Goal: Information Seeking & Learning: Learn about a topic

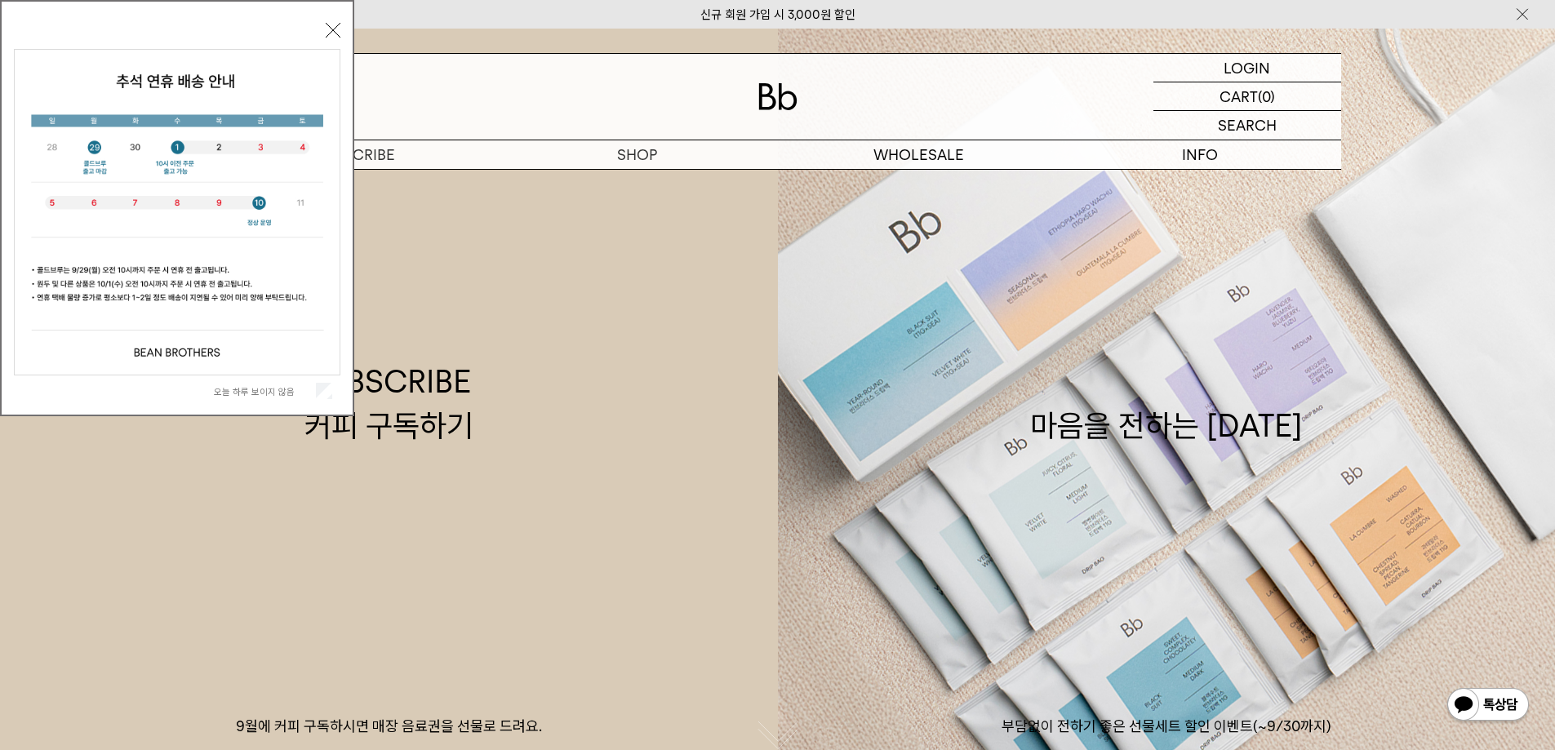
click at [331, 30] on button "닫기" at bounding box center [333, 30] width 15 height 15
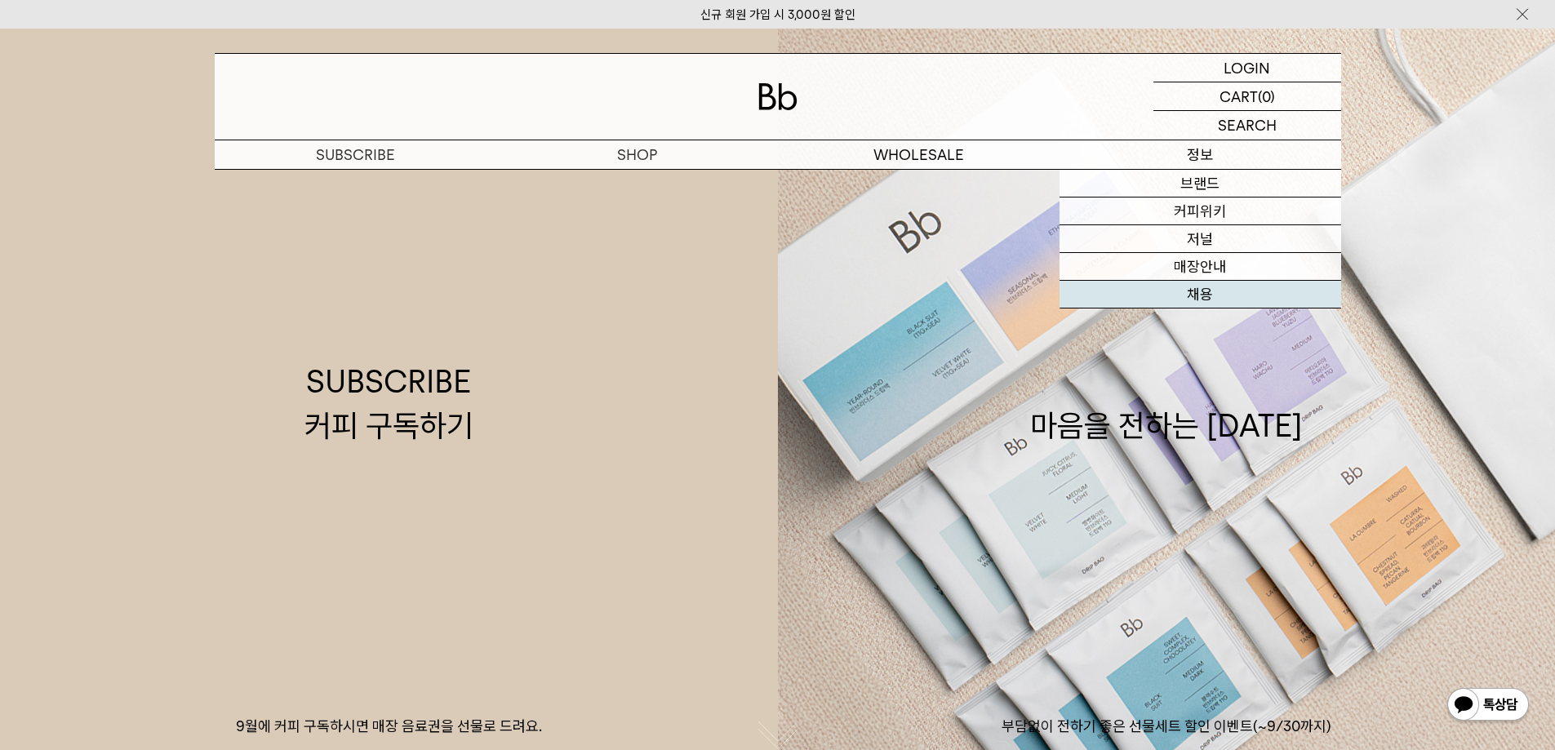
click at [1198, 293] on link "채용" at bounding box center [1201, 295] width 282 height 28
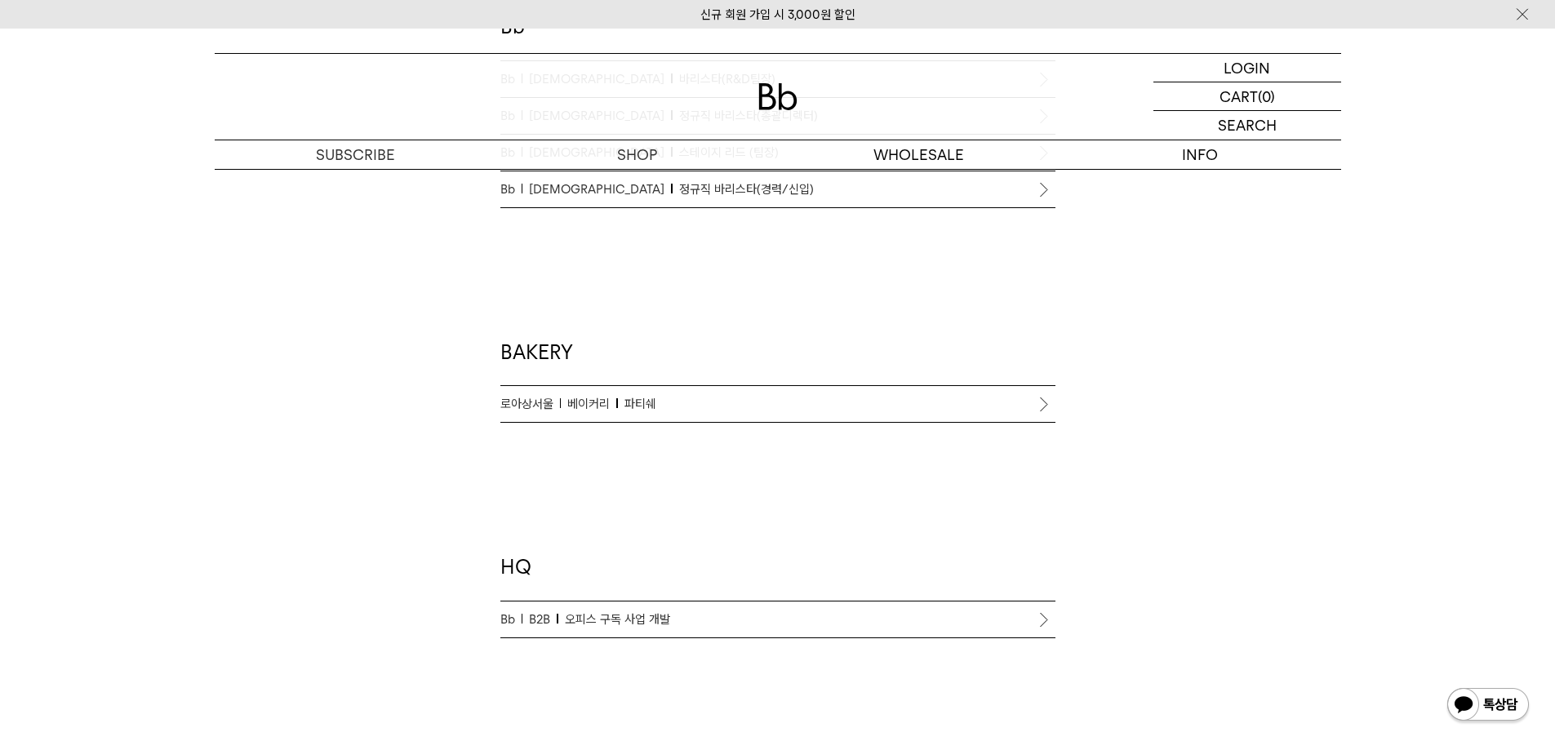
scroll to position [1306, 0]
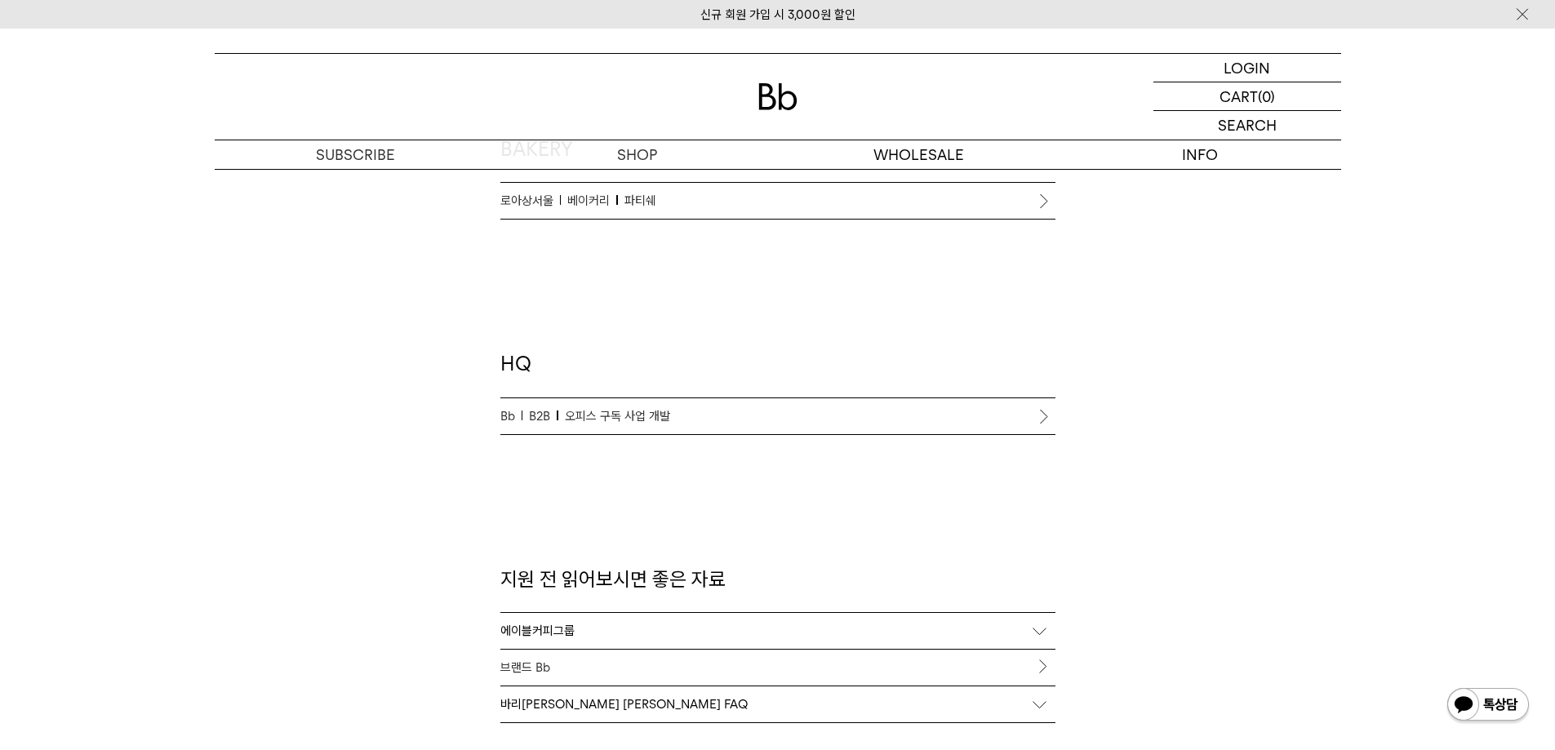
click at [1040, 416] on li "Bb B2B 오피스 구독 사업 개발" at bounding box center [777, 416] width 555 height 37
click at [1042, 416] on li "Bb B2B 오피스 구독 사업 개발" at bounding box center [777, 416] width 555 height 37
click at [576, 410] on span "오피스 구독 사업 개발" at bounding box center [617, 417] width 105 height 20
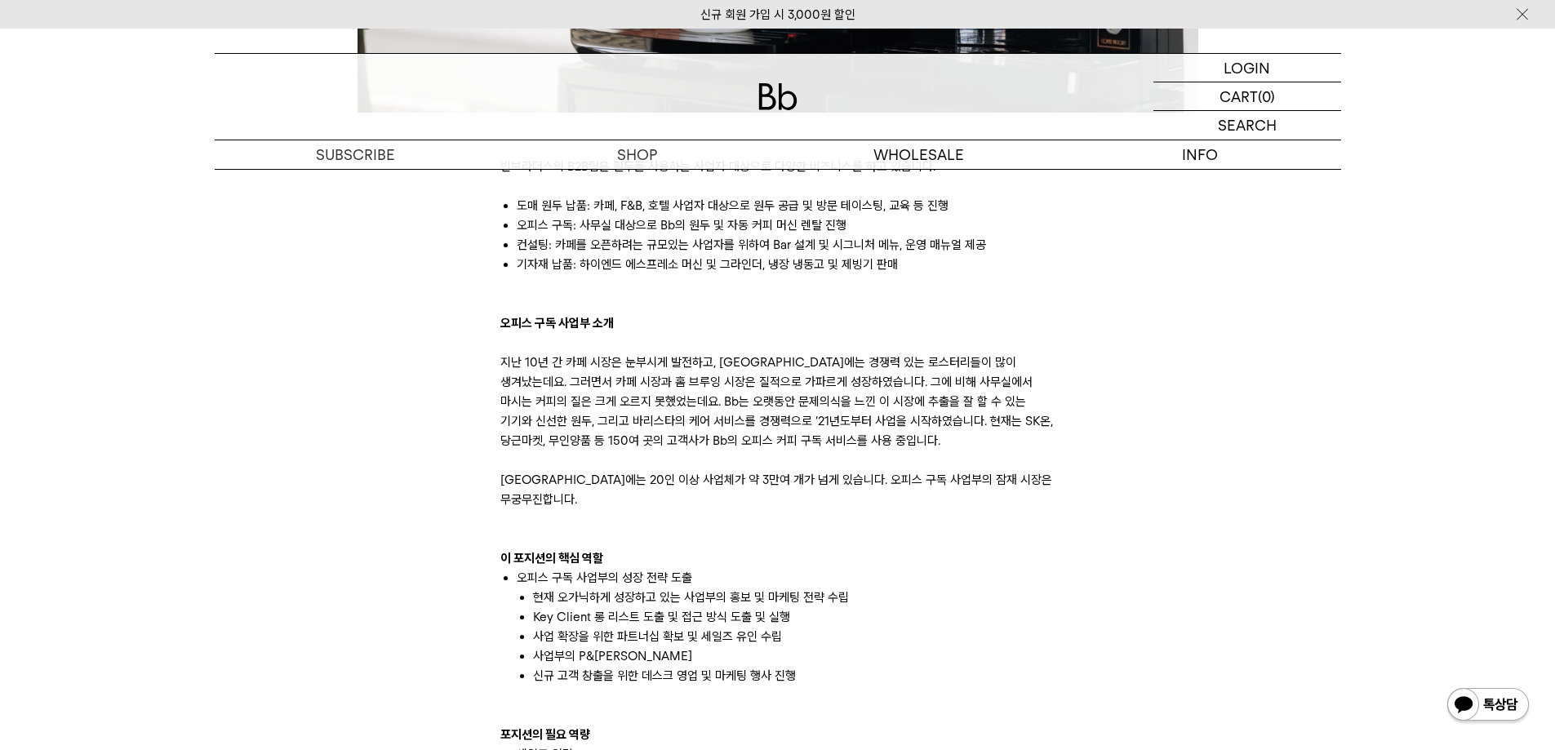
scroll to position [816, 0]
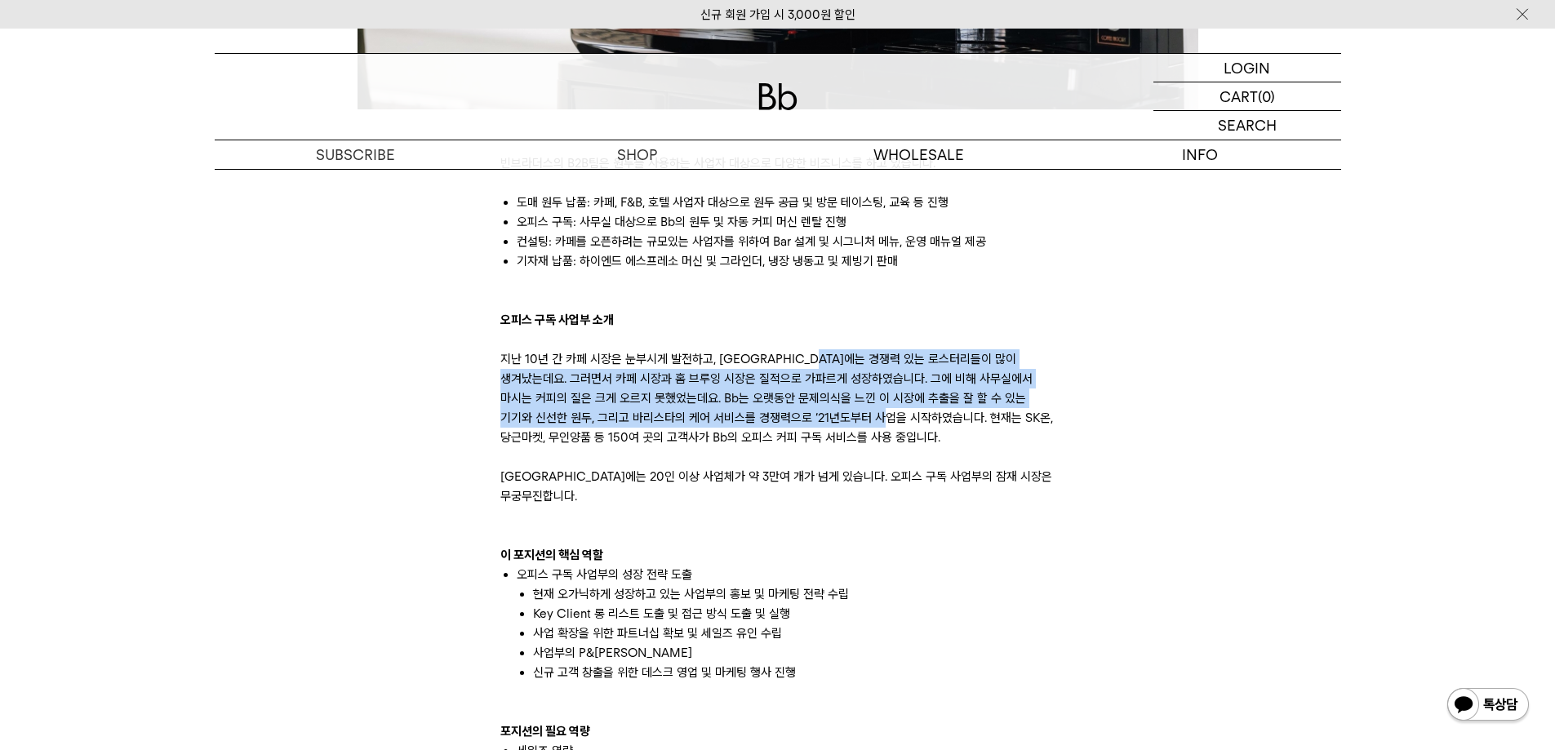
drag, startPoint x: 826, startPoint y: 362, endPoint x: 830, endPoint y: 411, distance: 48.3
click at [830, 411] on p "지난 10년 간 카페 시장은 눈부시게 발전하고, 한국에는 경쟁력 있는 로스터리들이 많이 생겨났는데요. 그러면서 카페 시장과 홈 브루잉 시장은 …" at bounding box center [777, 427] width 555 height 157
drag, startPoint x: 785, startPoint y: 340, endPoint x: 797, endPoint y: 421, distance: 81.7
click at [797, 421] on div "빈브라더스의 B2B팀은 원두를 사용하는 사업자 대상으로 다양한 비즈니스를 하고 있습니다. 도매 원두 납품: 카페, F&B, 호텔 사업자 대상으…" at bounding box center [777, 731] width 555 height 1195
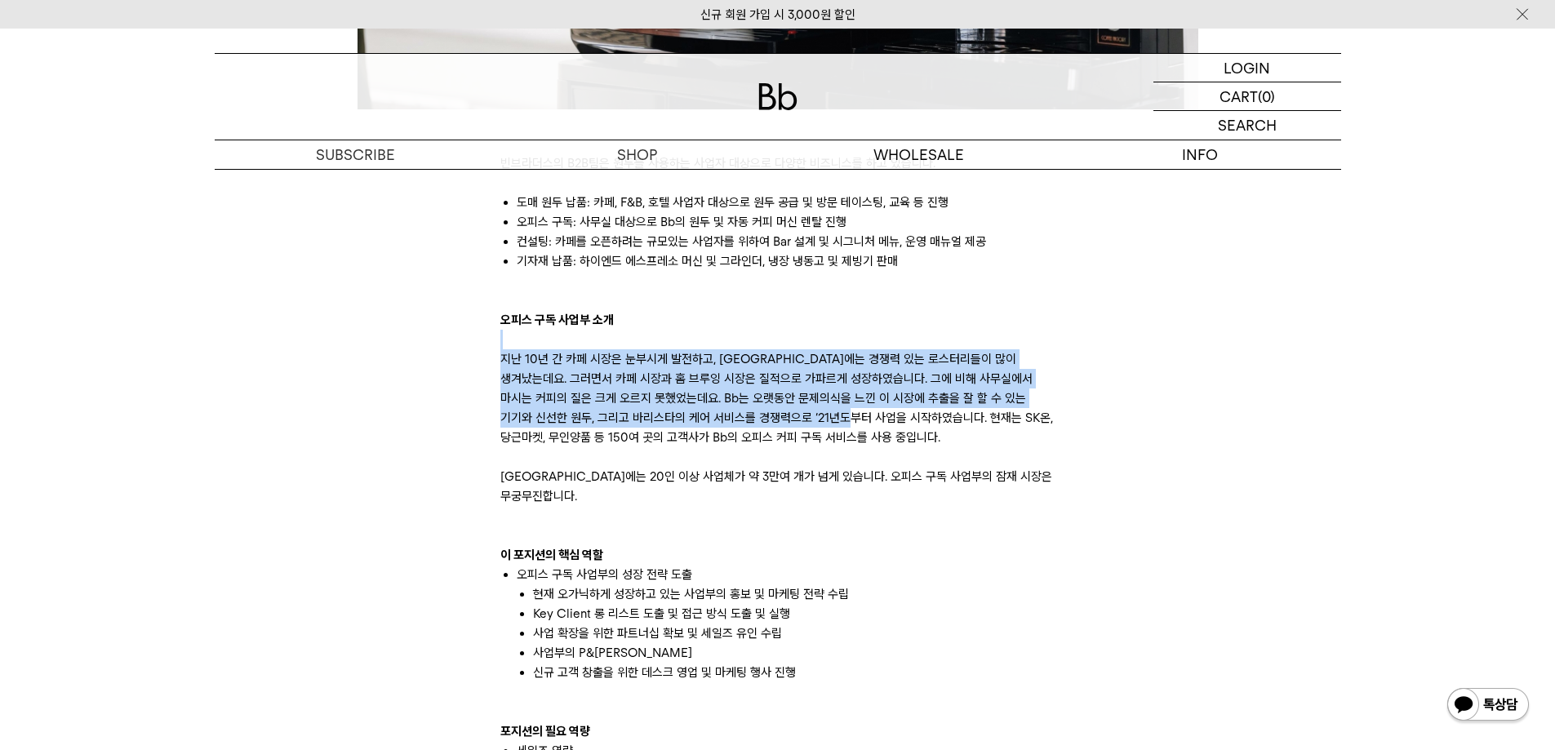
click at [797, 421] on p "지난 10년 간 카페 시장은 눈부시게 발전하고, 한국에는 경쟁력 있는 로스터리들이 많이 생겨났는데요. 그러면서 카페 시장과 홈 브루잉 시장은 …" at bounding box center [777, 427] width 555 height 157
drag, startPoint x: 779, startPoint y: 364, endPoint x: 783, endPoint y: 417, distance: 53.2
click at [783, 417] on body "신규 회원 가입 시 3,000원 할인 LOGIN 로그인 LOGIN 로그인 CART 장바구니 (0) SEARCH 검색 검색폼 ** 추천상품" at bounding box center [777, 614] width 1555 height 2805
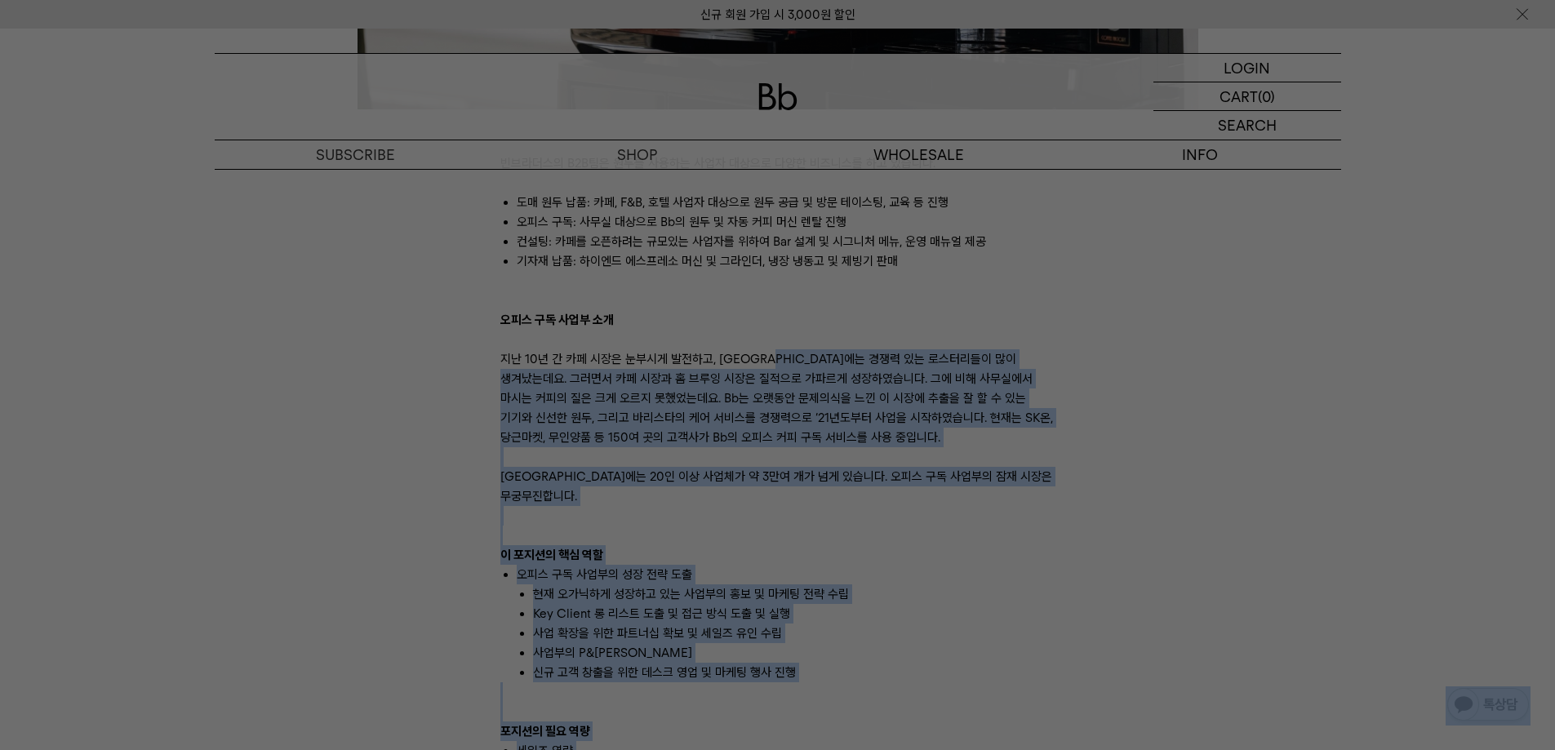
click at [783, 417] on div at bounding box center [777, 375] width 1555 height 750
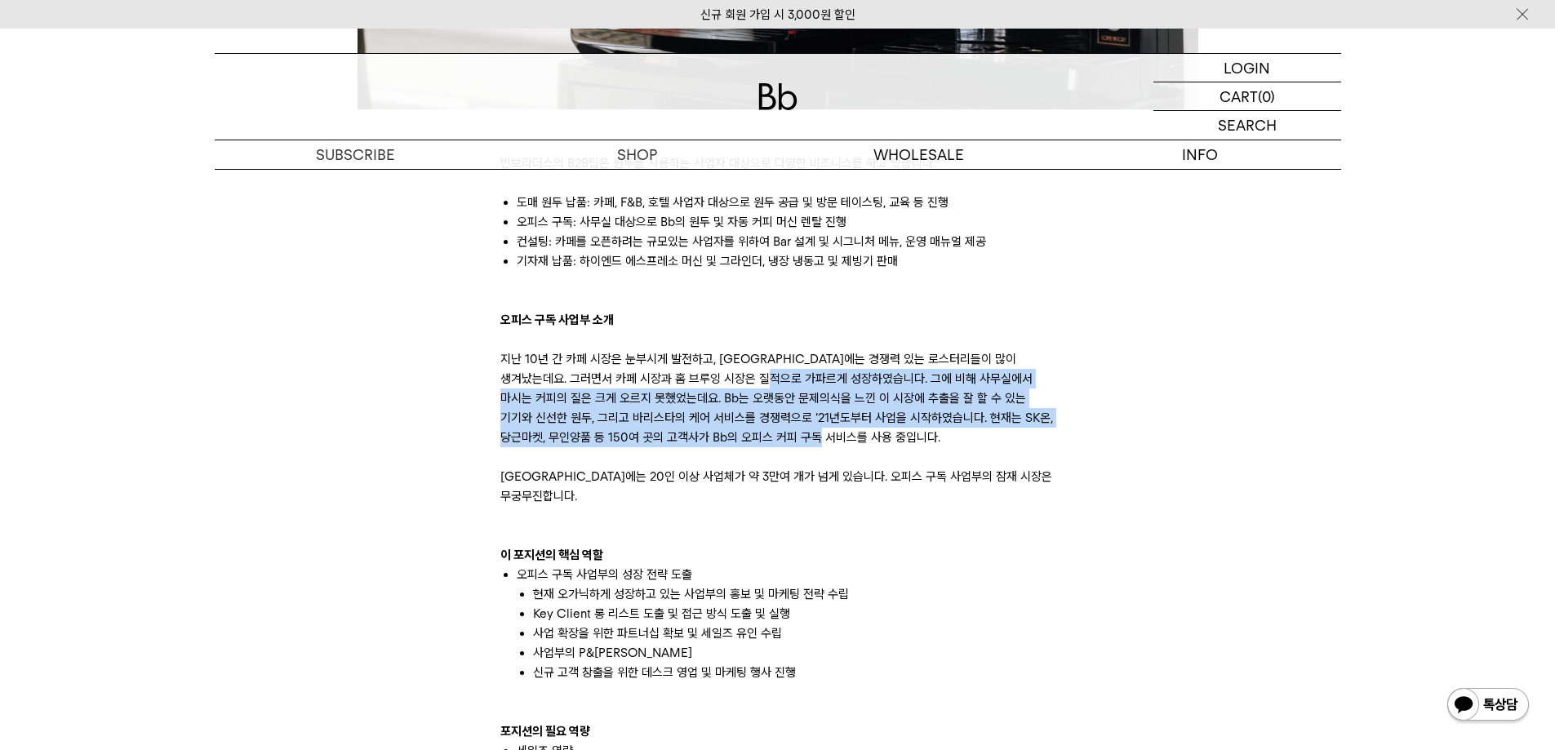
drag, startPoint x: 773, startPoint y: 371, endPoint x: 791, endPoint y: 437, distance: 68.5
click at [791, 437] on p "지난 10년 간 카페 시장은 눈부시게 발전하고, 한국에는 경쟁력 있는 로스터리들이 많이 생겨났는데요. 그러면서 카페 시장과 홈 브루잉 시장은 …" at bounding box center [777, 427] width 555 height 157
drag, startPoint x: 785, startPoint y: 389, endPoint x: 785, endPoint y: 465, distance: 76.7
click at [785, 465] on p "지난 10년 간 카페 시장은 눈부시게 발전하고, 한국에는 경쟁력 있는 로스터리들이 많이 생겨났는데요. 그러면서 카페 시장과 홈 브루잉 시장은 …" at bounding box center [777, 427] width 555 height 157
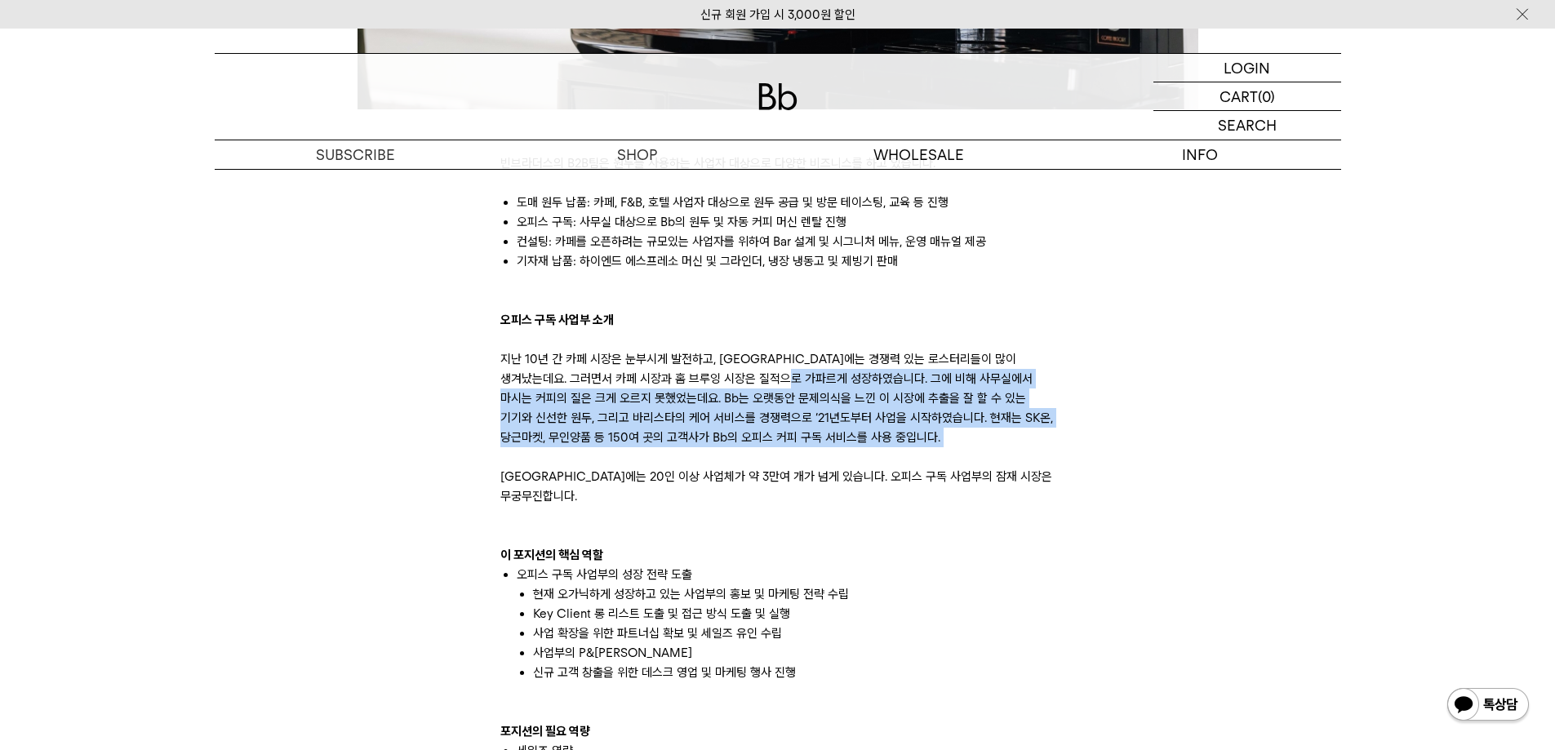
click at [785, 465] on p "지난 10년 간 카페 시장은 눈부시게 발전하고, 한국에는 경쟁력 있는 로스터리들이 많이 생겨났는데요. 그러면서 카페 시장과 홈 브루잉 시장은 …" at bounding box center [777, 427] width 555 height 157
drag, startPoint x: 776, startPoint y: 381, endPoint x: 775, endPoint y: 469, distance: 87.4
click at [775, 469] on p "지난 10년 간 카페 시장은 눈부시게 발전하고, 한국에는 경쟁력 있는 로스터리들이 많이 생겨났는데요. 그러면서 카페 시장과 홈 브루잉 시장은 …" at bounding box center [777, 427] width 555 height 157
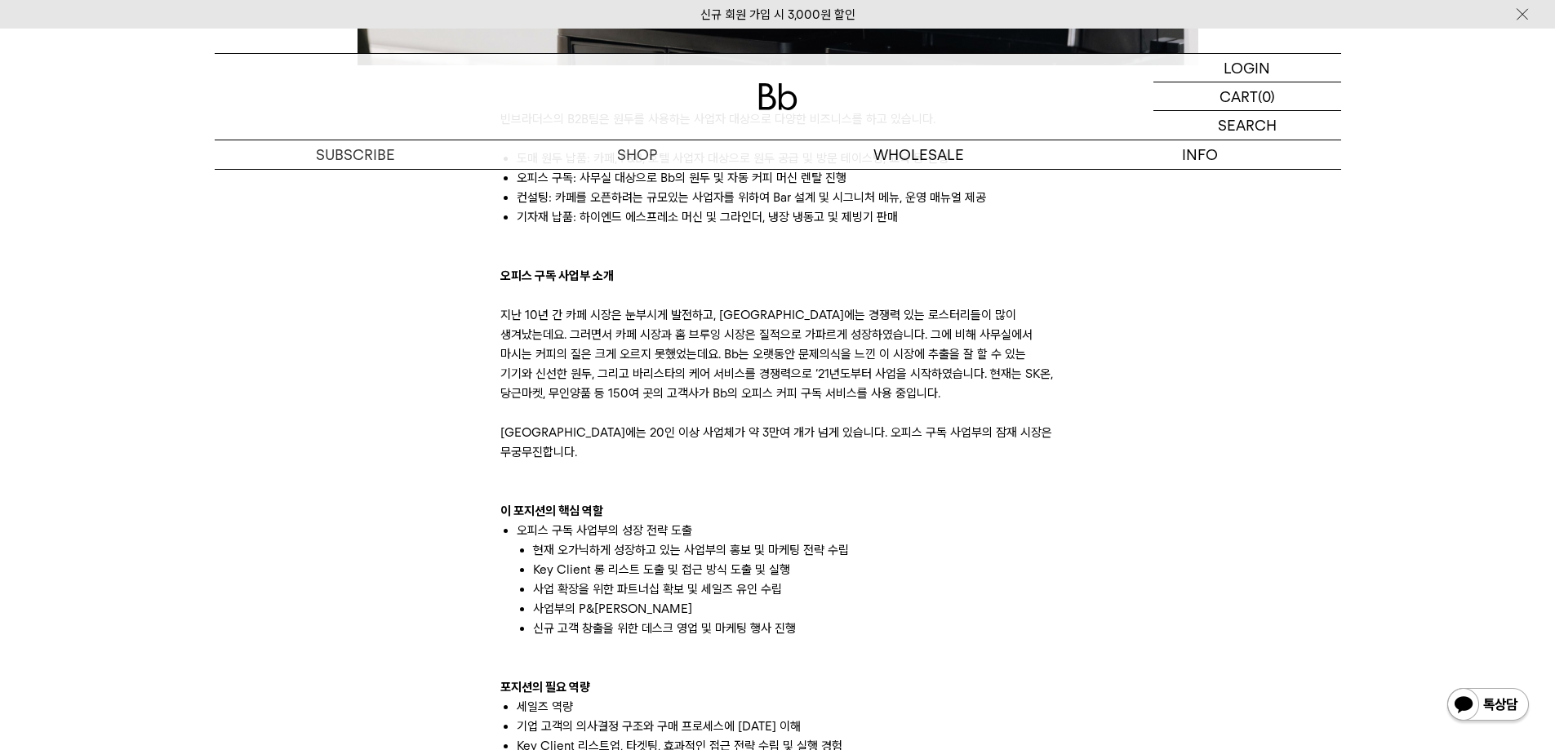
scroll to position [898, 0]
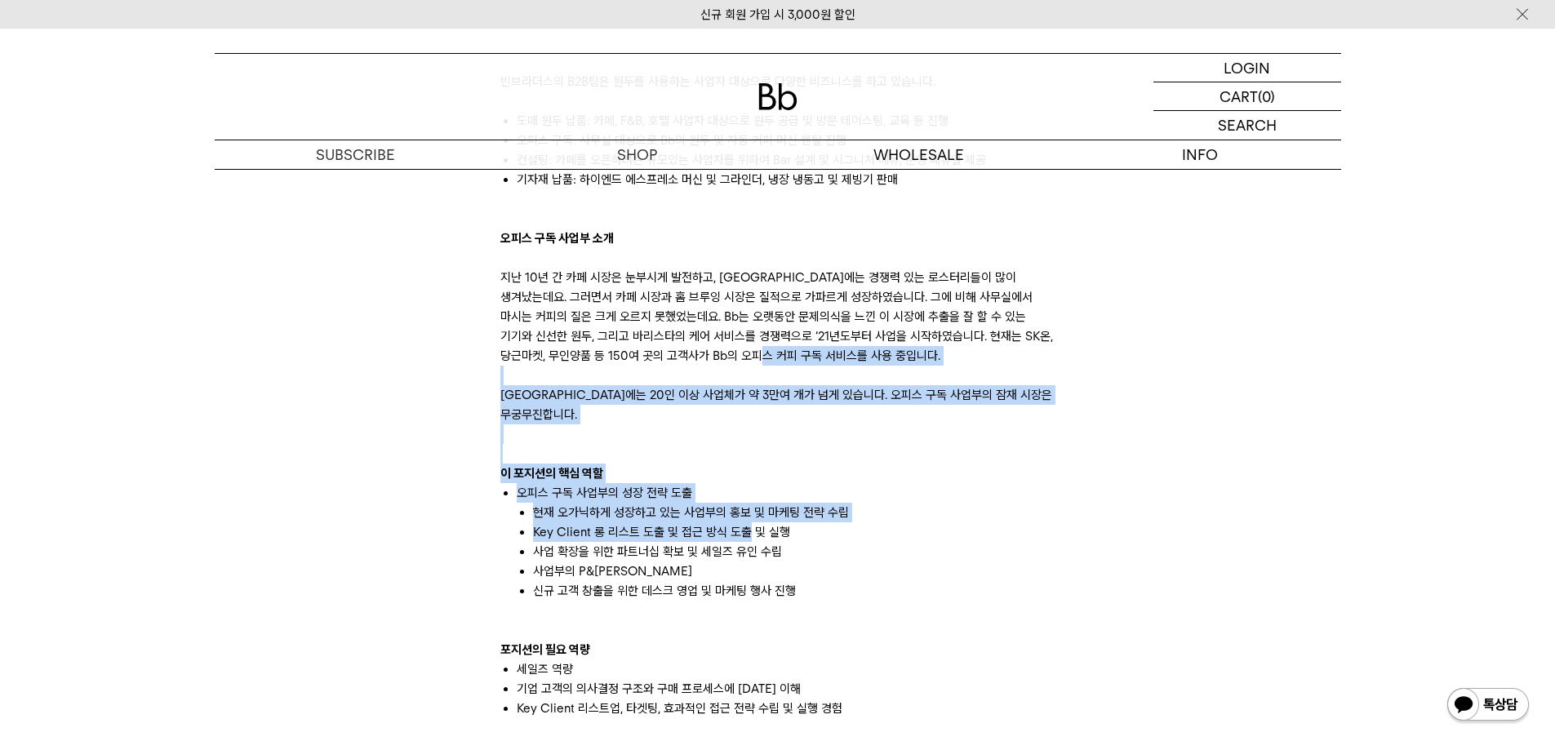
drag, startPoint x: 724, startPoint y: 358, endPoint x: 746, endPoint y: 518, distance: 162.3
click at [746, 518] on div "빈브라더스의 B2B팀은 원두를 사용하는 사업자 대상으로 다양한 비즈니스를 하고 있습니다. 도매 원두 납품: 카페, F&B, 호텔 사업자 대상으…" at bounding box center [777, 649] width 555 height 1195
click at [746, 523] on li "Key Client 롱 리스트 도출 및 접근 방식 도출 및 실행" at bounding box center [794, 533] width 523 height 20
drag, startPoint x: 739, startPoint y: 384, endPoint x: 751, endPoint y: 542, distance: 158.9
click at [751, 542] on div "빈브라더스의 B2B팀은 원두를 사용하는 사업자 대상으로 다양한 비즈니스를 하고 있습니다. 도매 원두 납품: 카페, F&B, 호텔 사업자 대상으…" at bounding box center [777, 649] width 555 height 1195
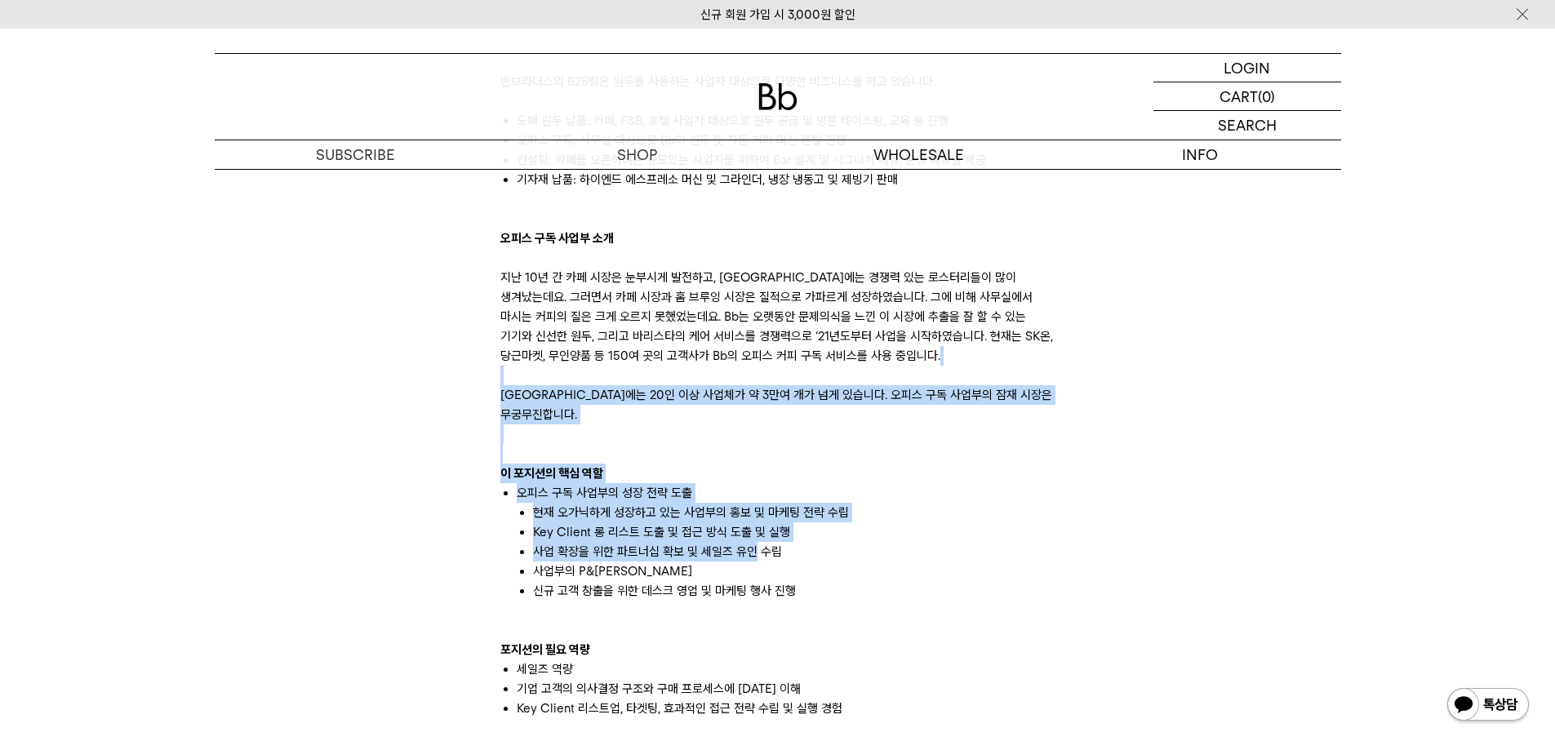
click at [751, 542] on li "사업 확장을 위한 파트너십 확보 및 세일즈 유인 수립" at bounding box center [794, 552] width 523 height 20
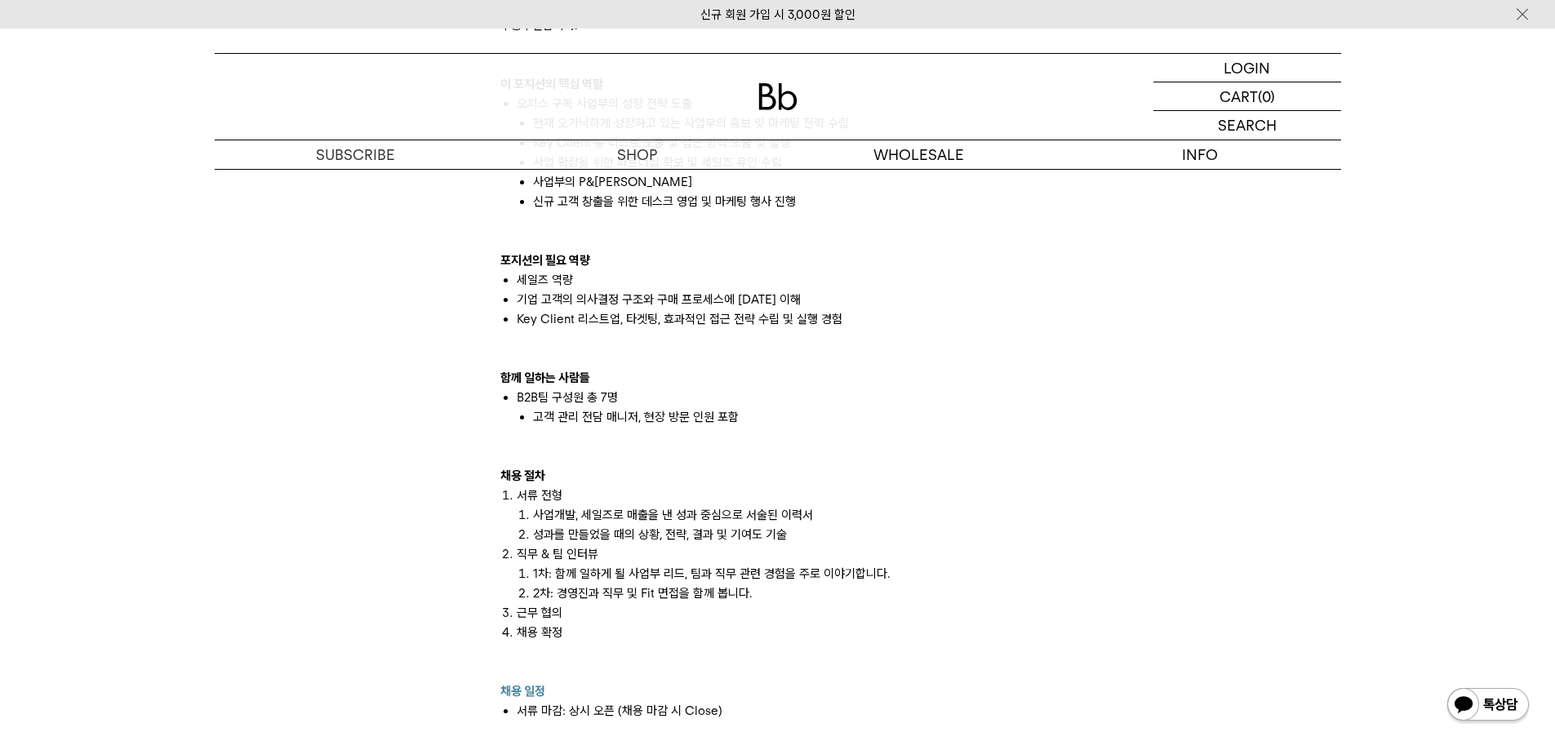
scroll to position [1306, 0]
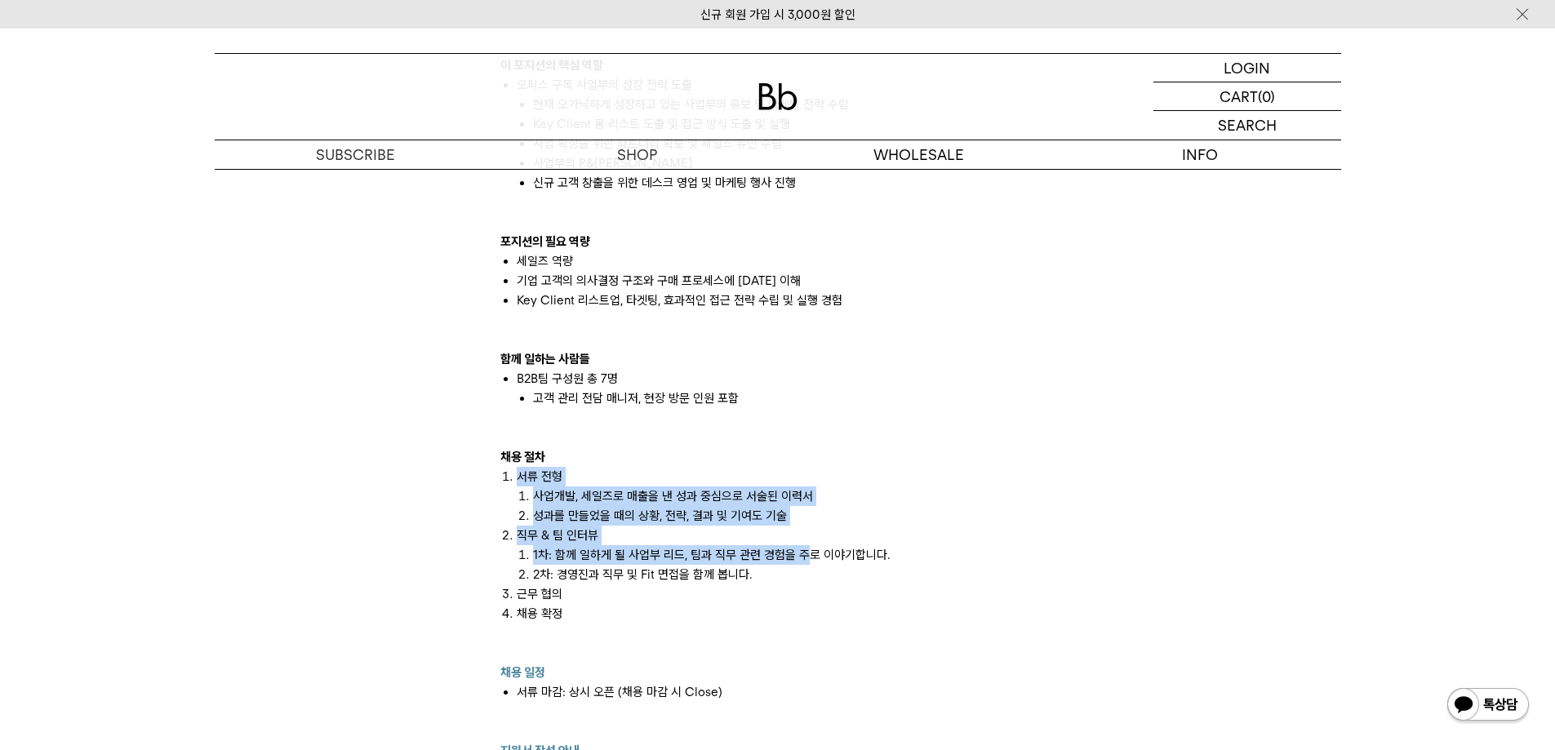
drag, startPoint x: 788, startPoint y: 465, endPoint x: 805, endPoint y: 544, distance: 81.0
click at [805, 544] on ol "서류 전형 사업개발, 세일즈로 매출을 낸 성과 중심으로 서술된 이력서 성과를 만들었을 때의 상황, 전략, 결과 및 기여도 기술 직무 & 팀 인…" at bounding box center [777, 565] width 555 height 196
click at [805, 545] on li "1차: 함께 일하게 될 사업부 리드, 팀과 직무 관련 경험을 주로 이야기합니다." at bounding box center [794, 555] width 523 height 20
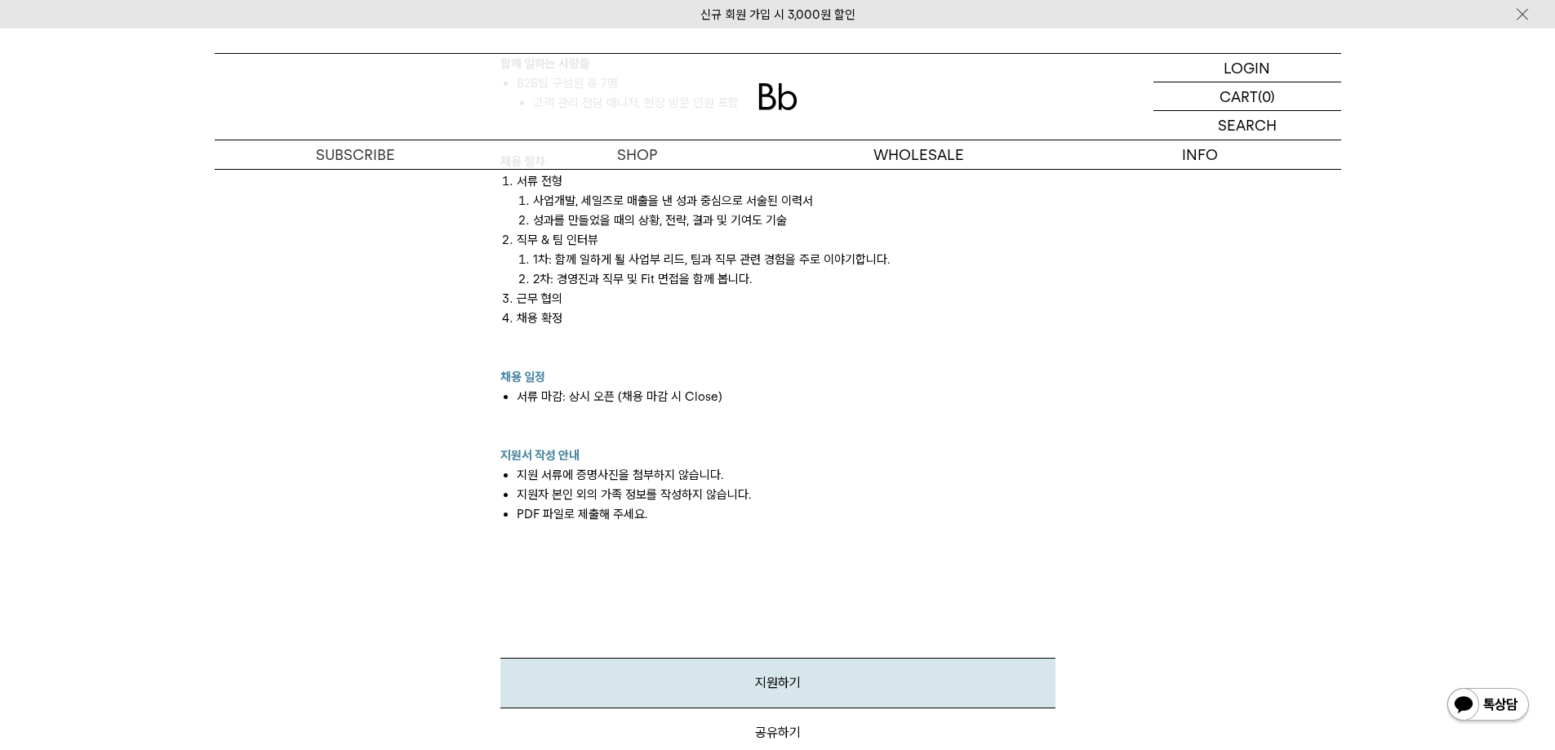
scroll to position [1633, 0]
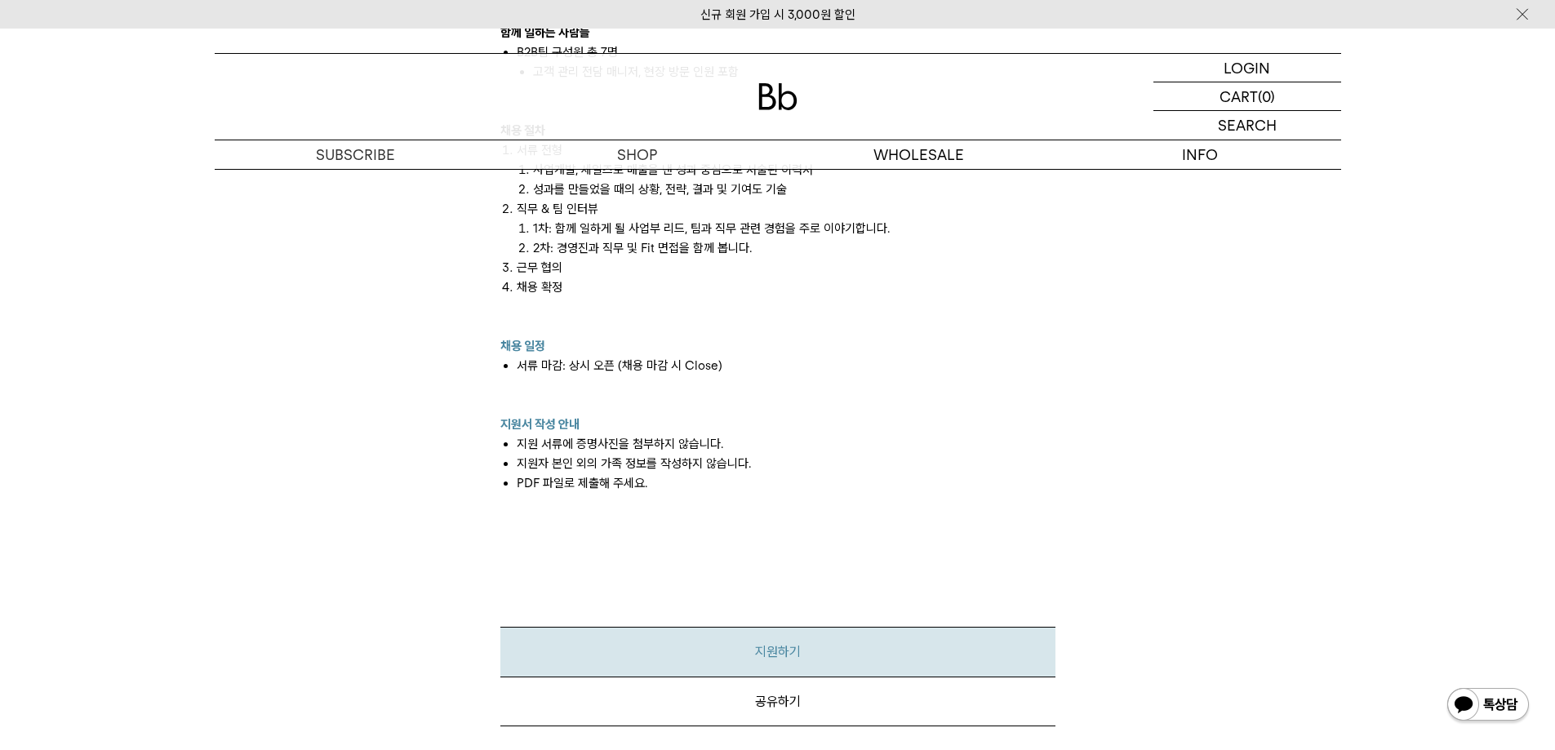
click at [778, 629] on link "지원하기" at bounding box center [777, 652] width 555 height 50
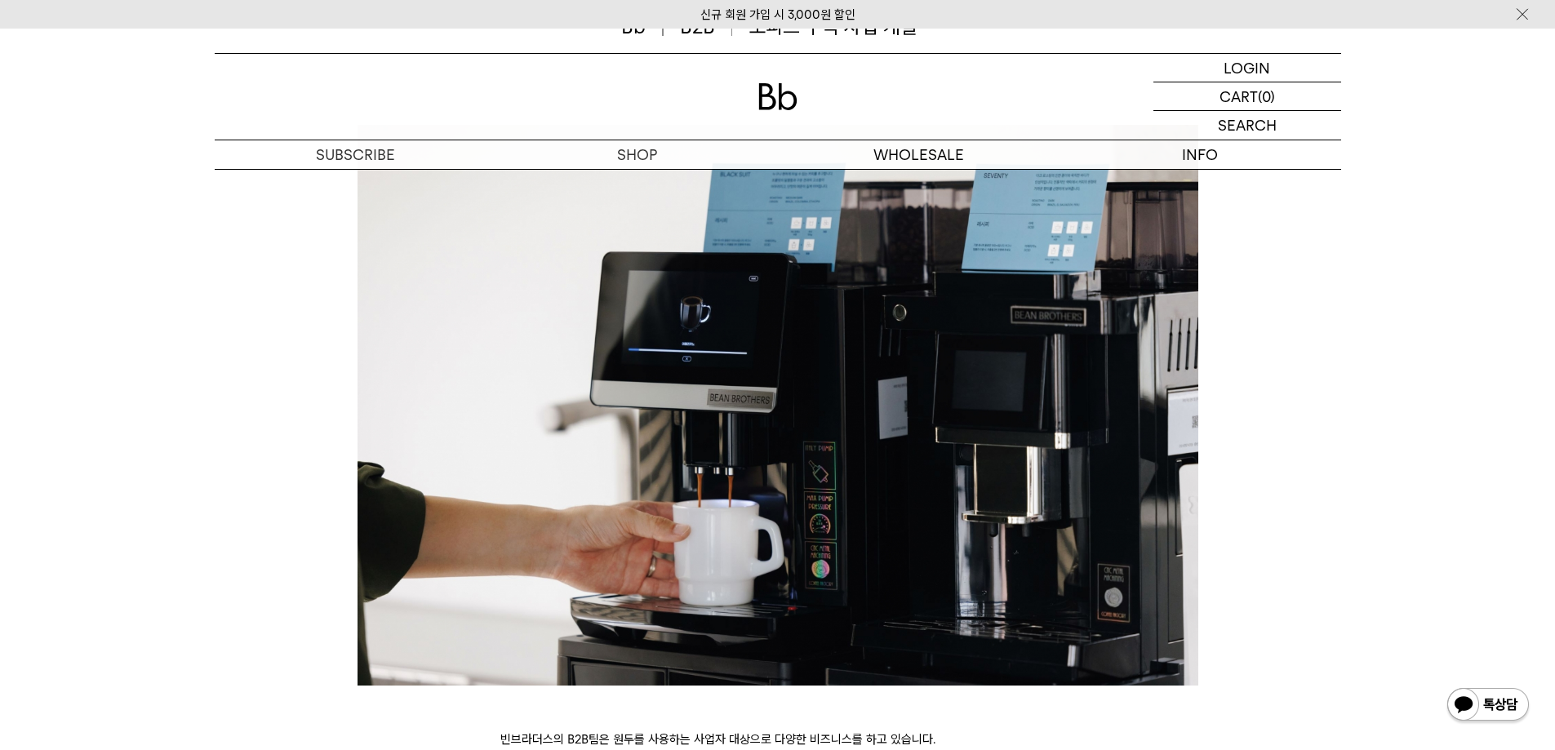
scroll to position [0, 0]
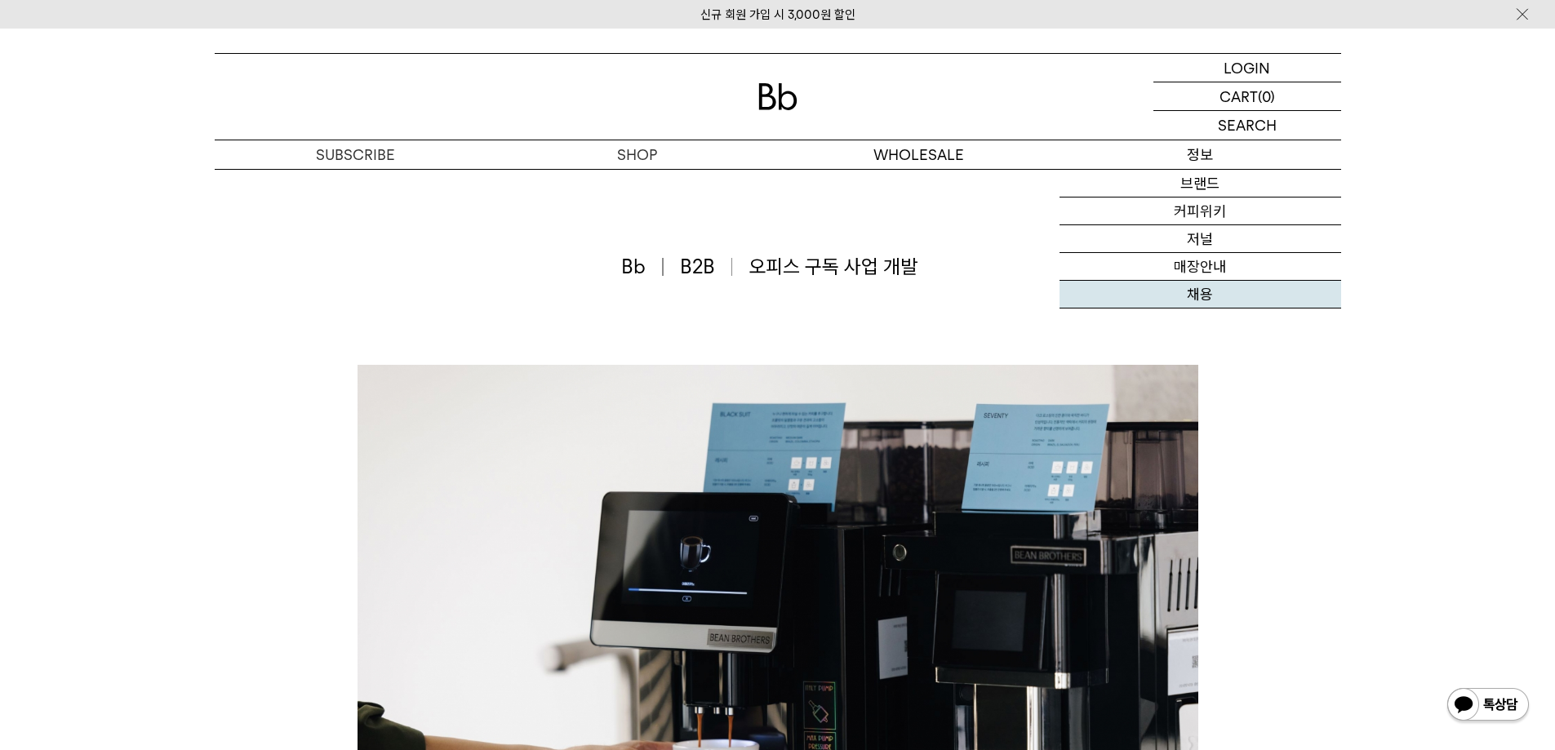
click at [1192, 296] on link "채용" at bounding box center [1201, 295] width 282 height 28
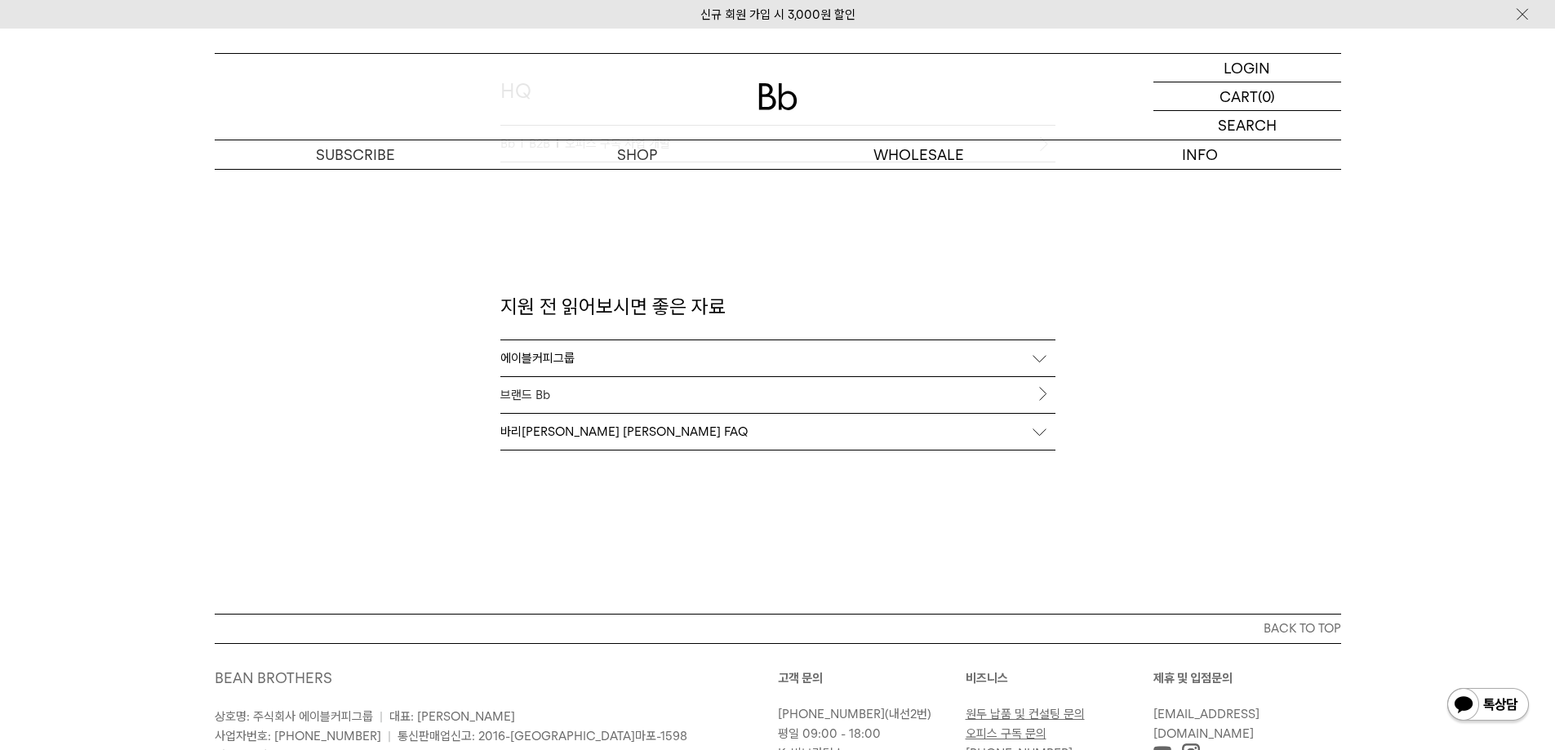
scroll to position [1633, 0]
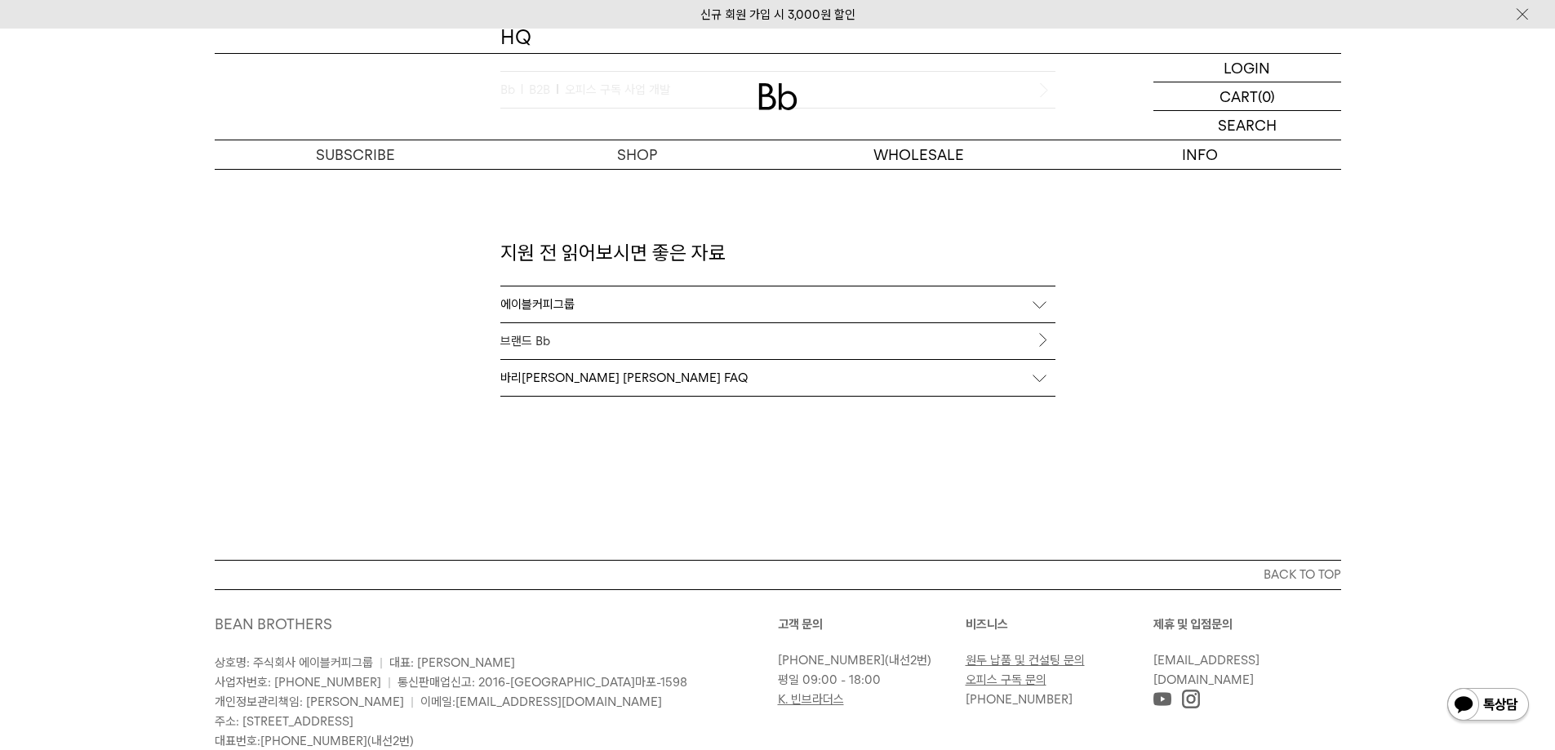
click at [940, 313] on div "에이블커피그룹" at bounding box center [777, 305] width 555 height 36
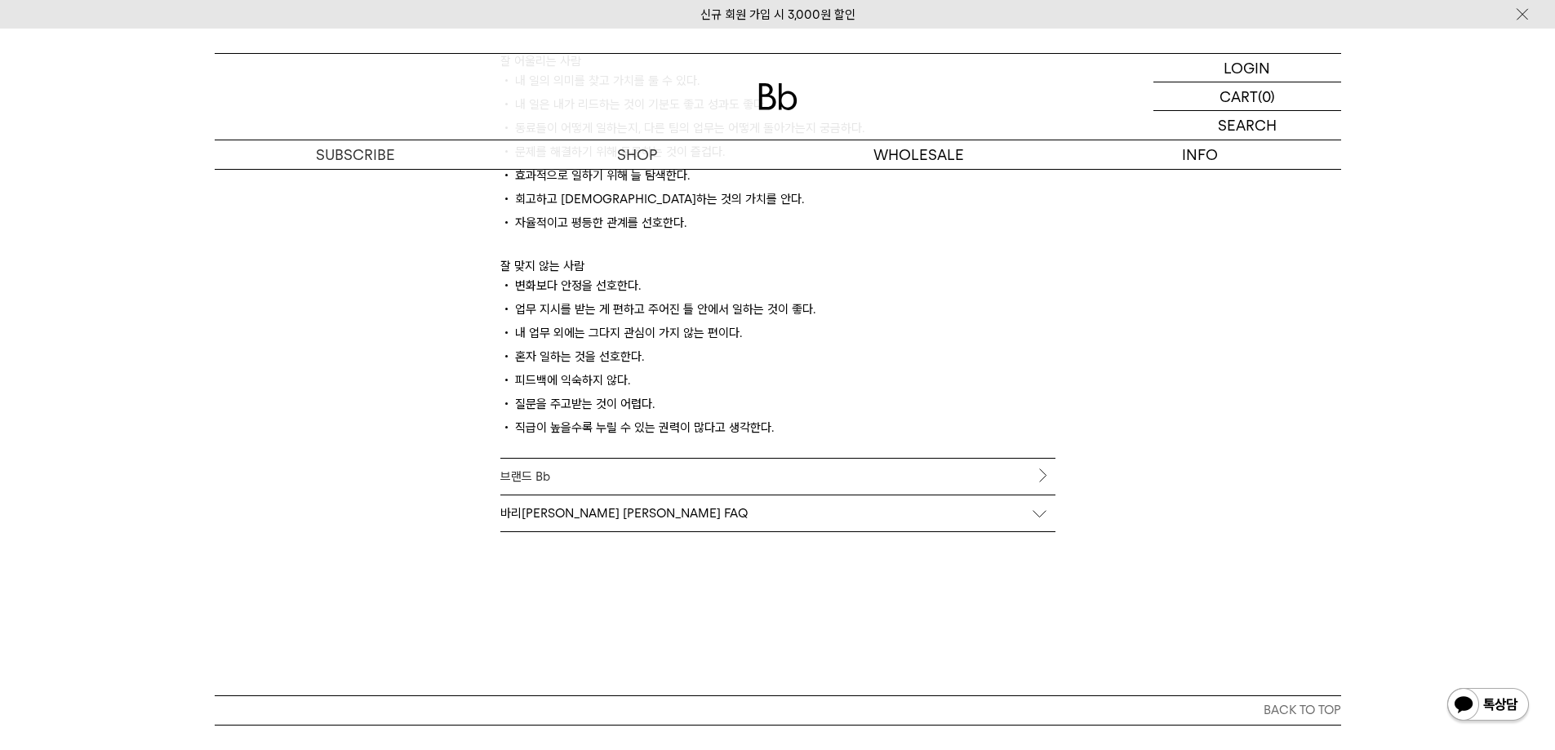
scroll to position [2123, 0]
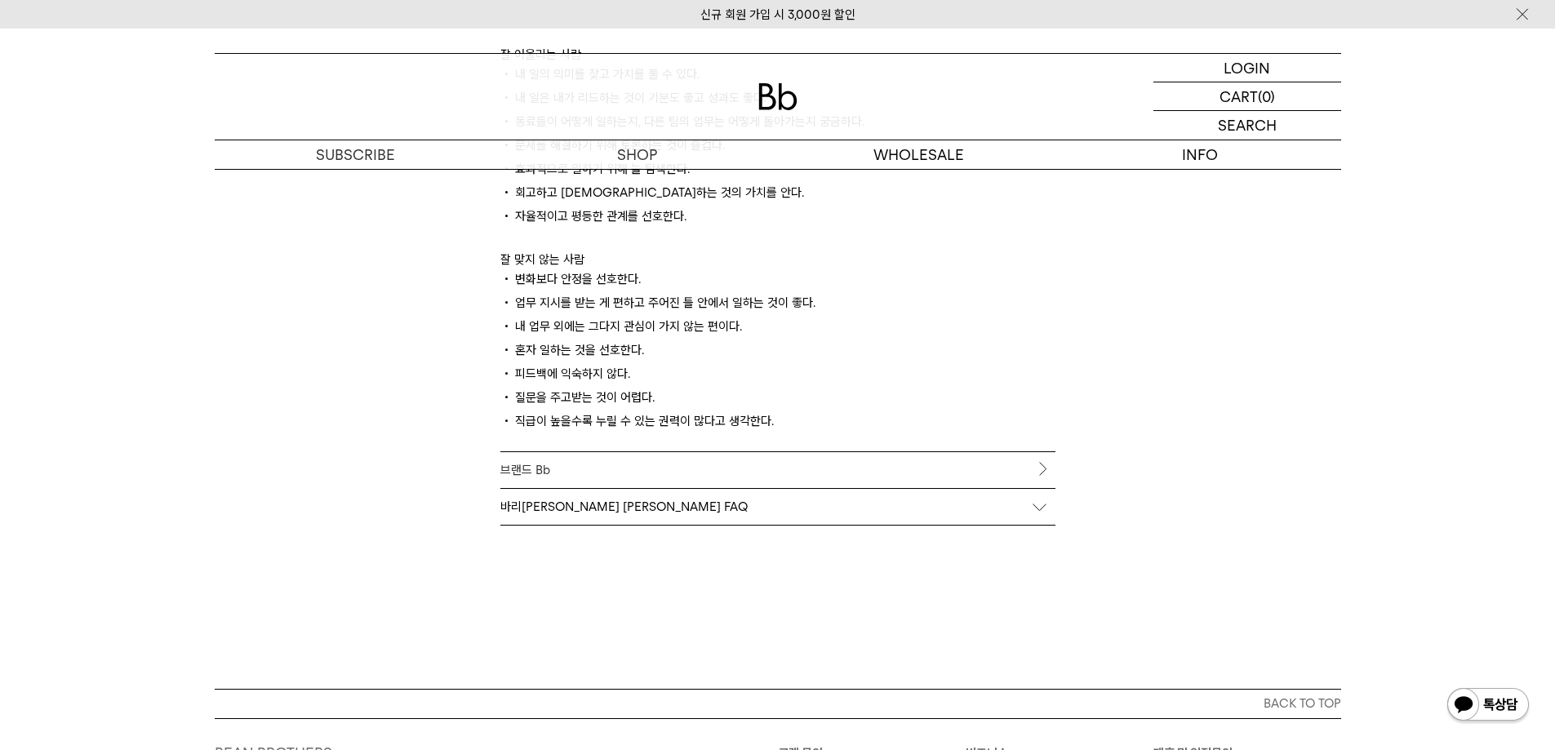
click at [769, 480] on link "브랜드 Bb" at bounding box center [777, 470] width 555 height 36
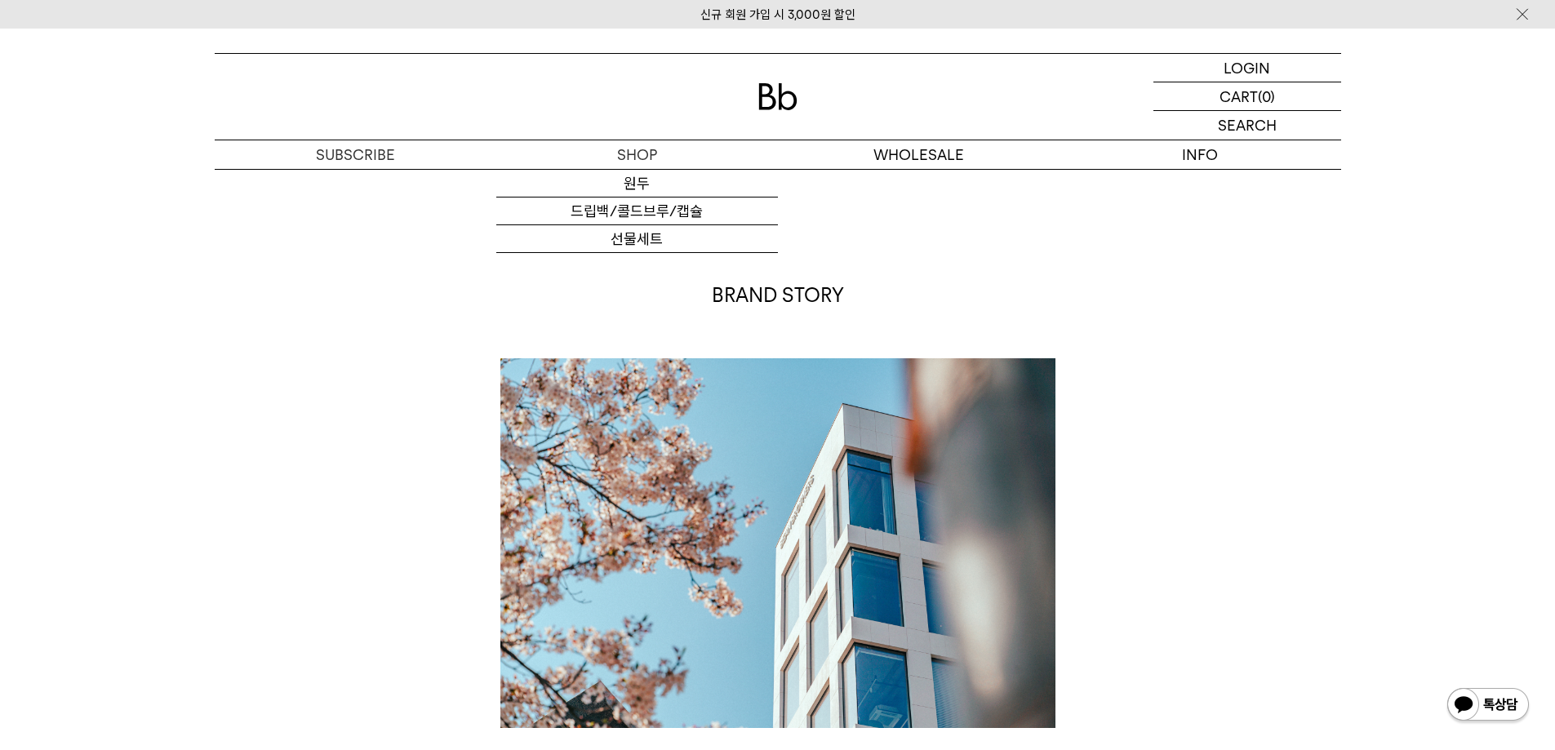
click at [785, 109] on img at bounding box center [777, 96] width 39 height 27
